Goal: Task Accomplishment & Management: Manage account settings

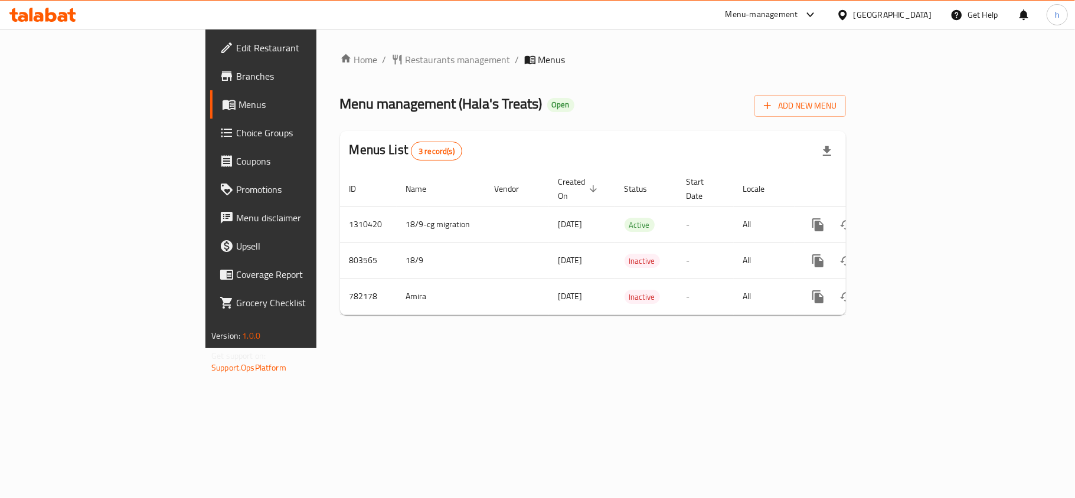
click at [917, 15] on div "[GEOGRAPHIC_DATA]" at bounding box center [892, 14] width 78 height 13
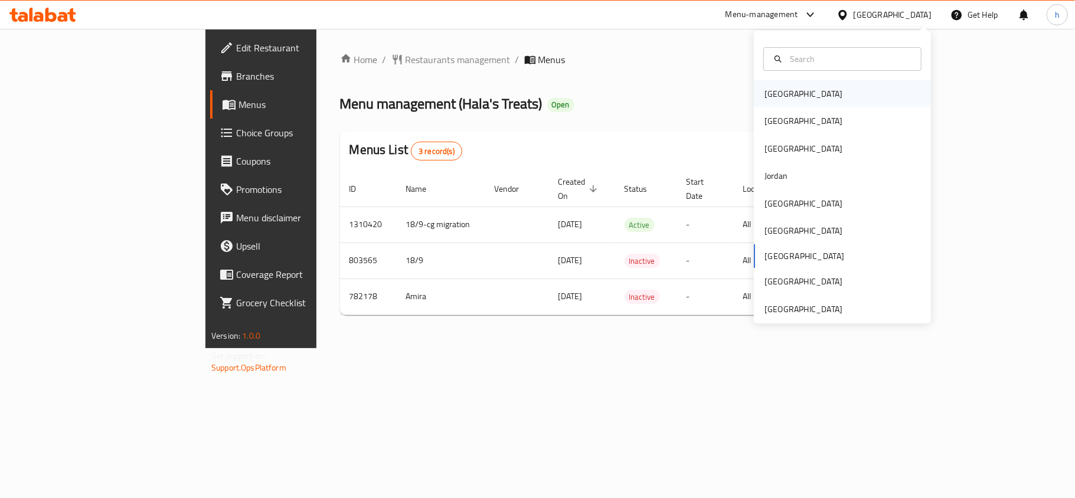
click at [764, 100] on div "[GEOGRAPHIC_DATA]" at bounding box center [803, 93] width 78 height 13
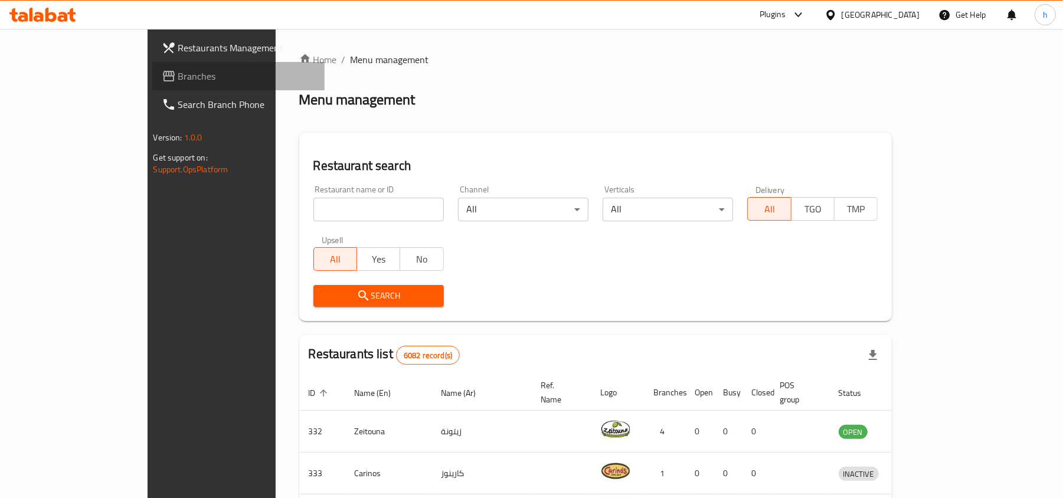
click at [178, 78] on span "Branches" at bounding box center [247, 76] width 138 height 14
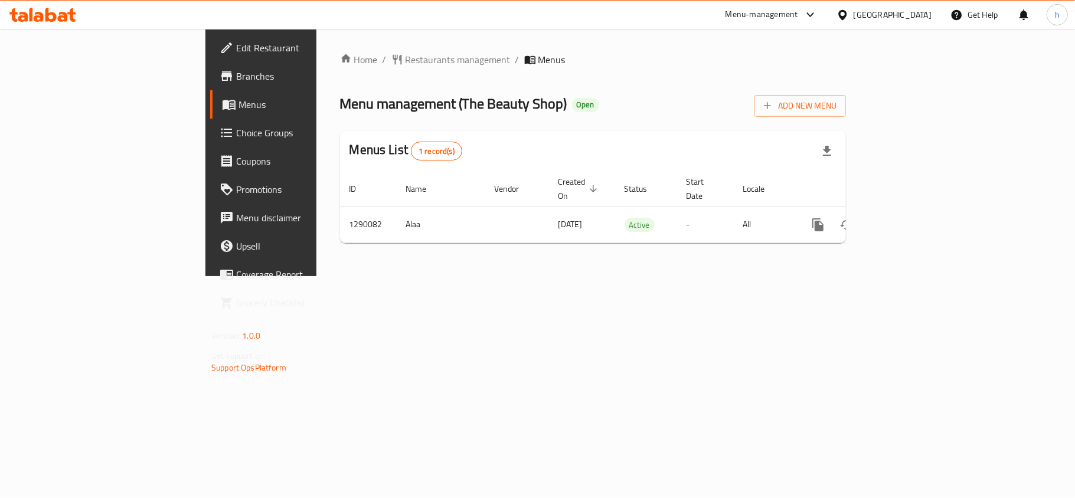
click at [436, 276] on div "Home / Restaurants management / Menus Menu management ( The Beauty Shop ) Open …" at bounding box center [592, 152] width 553 height 247
click at [564, 81] on div "Home / Restaurants management / Menus Menu management ( The Beauty Shop ) Open …" at bounding box center [593, 153] width 506 height 200
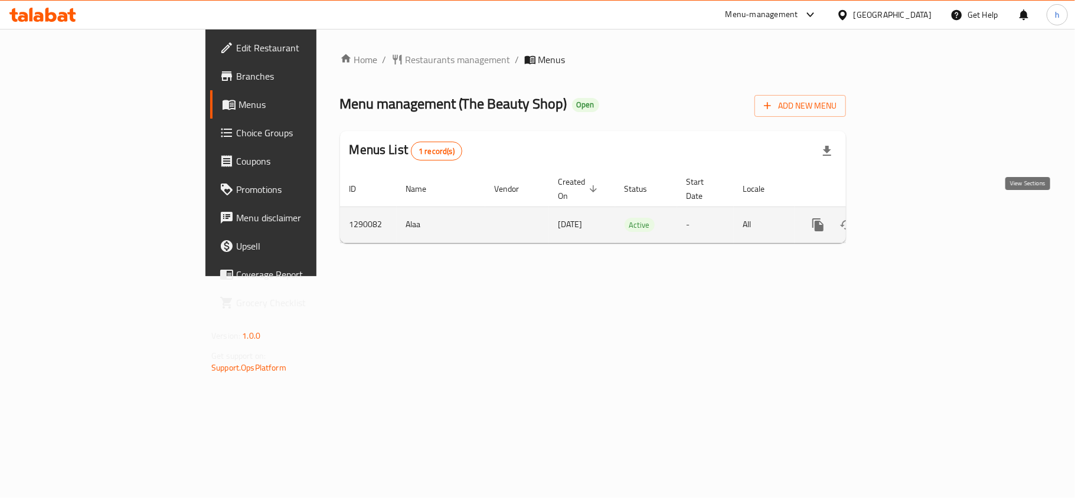
click at [910, 218] on icon "enhanced table" at bounding box center [903, 225] width 14 height 14
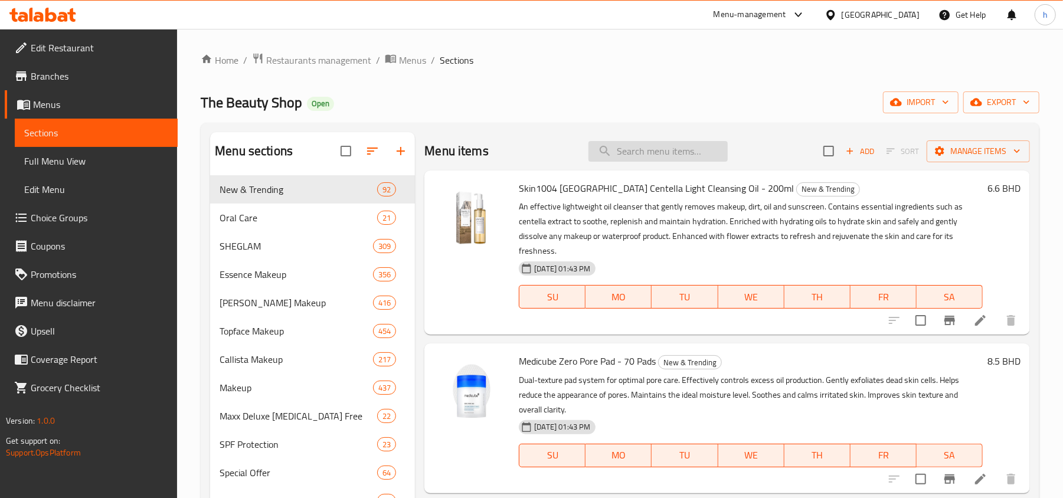
click at [640, 145] on input "search" at bounding box center [657, 151] width 139 height 21
paste input "Oh!la lash Nail Exte"
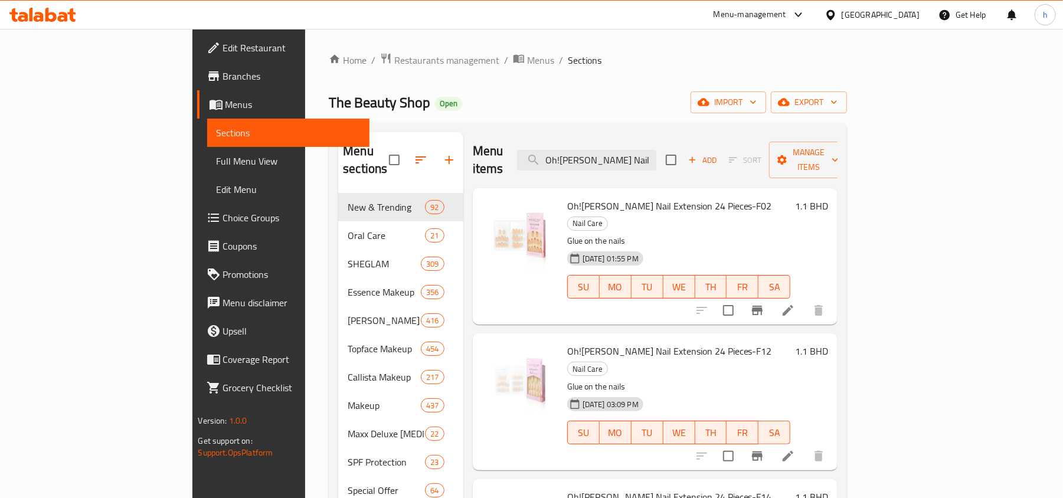
drag, startPoint x: 691, startPoint y: 151, endPoint x: 510, endPoint y: 149, distance: 180.6
click at [510, 149] on div "Menu items Oh!la lash Nail Exte Add Sort Manage items" at bounding box center [655, 160] width 365 height 56
paste input "nsion 24 Pieces-F24"
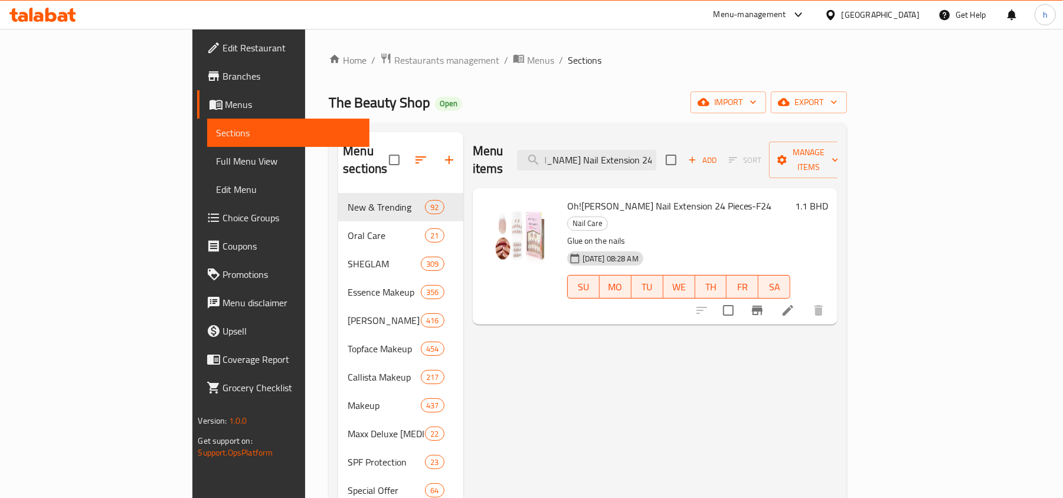
type input "Oh!la lash Nail Extension 24 Pieces-F24"
click at [223, 44] on span "Edit Restaurant" at bounding box center [292, 48] width 138 height 14
